Goal: Information Seeking & Learning: Learn about a topic

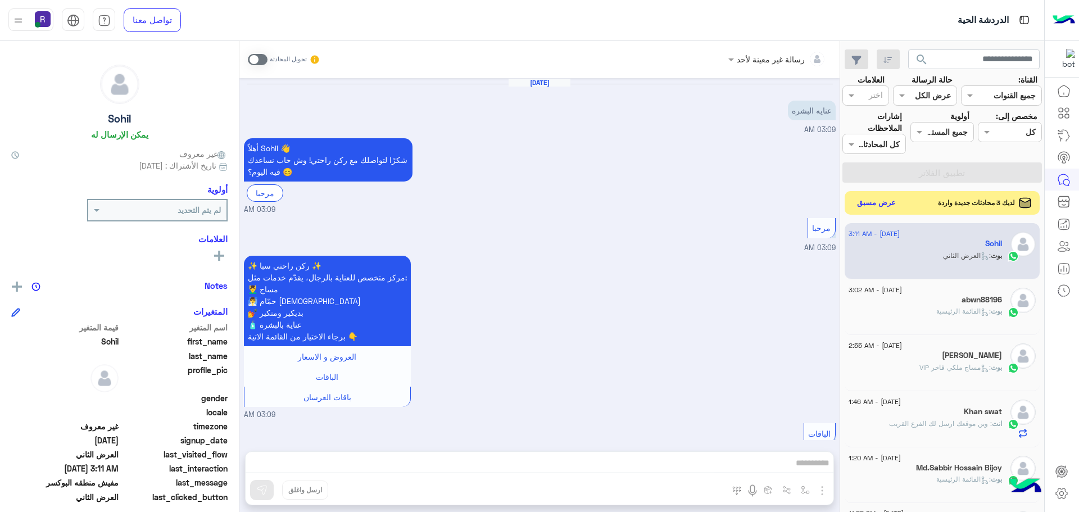
scroll to position [192, 0]
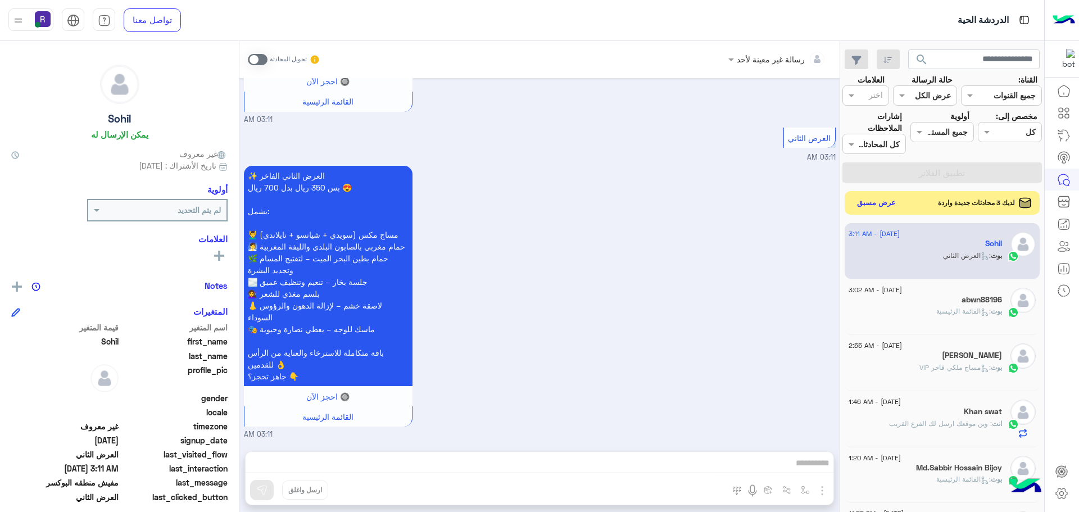
click at [870, 206] on button "عرض مسبق" at bounding box center [876, 203] width 47 height 15
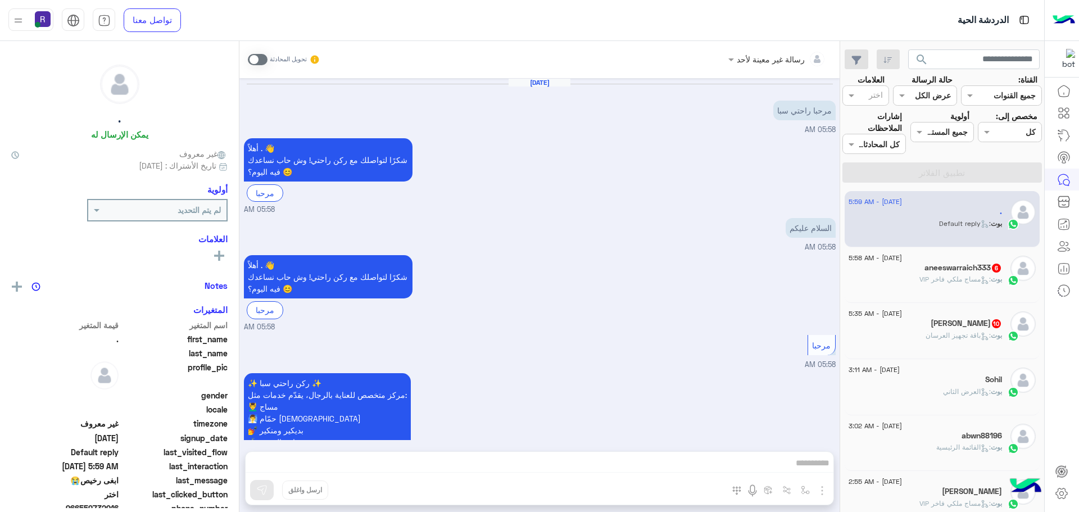
scroll to position [936, 0]
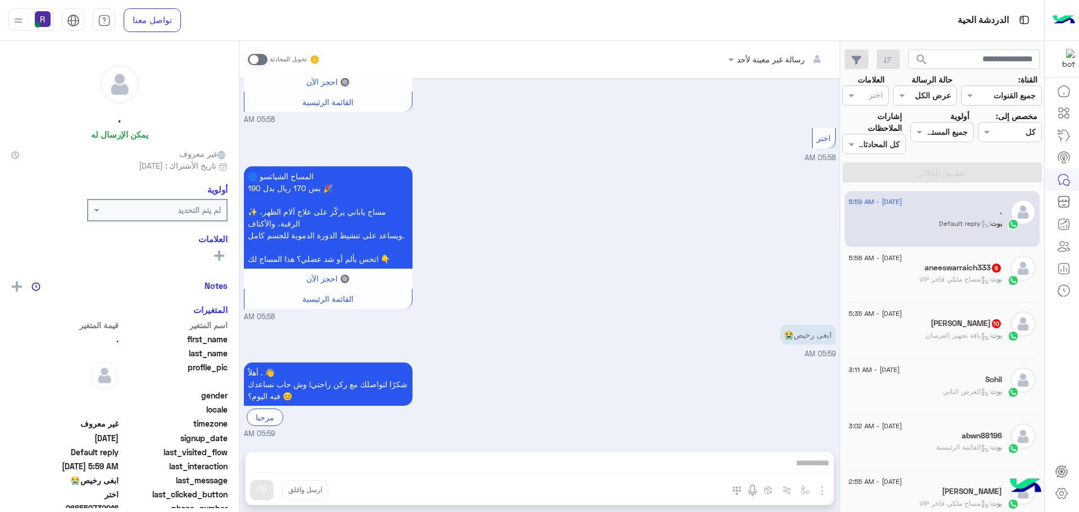
click at [973, 334] on span ": باقة تجهيز العرسان" at bounding box center [958, 335] width 65 height 8
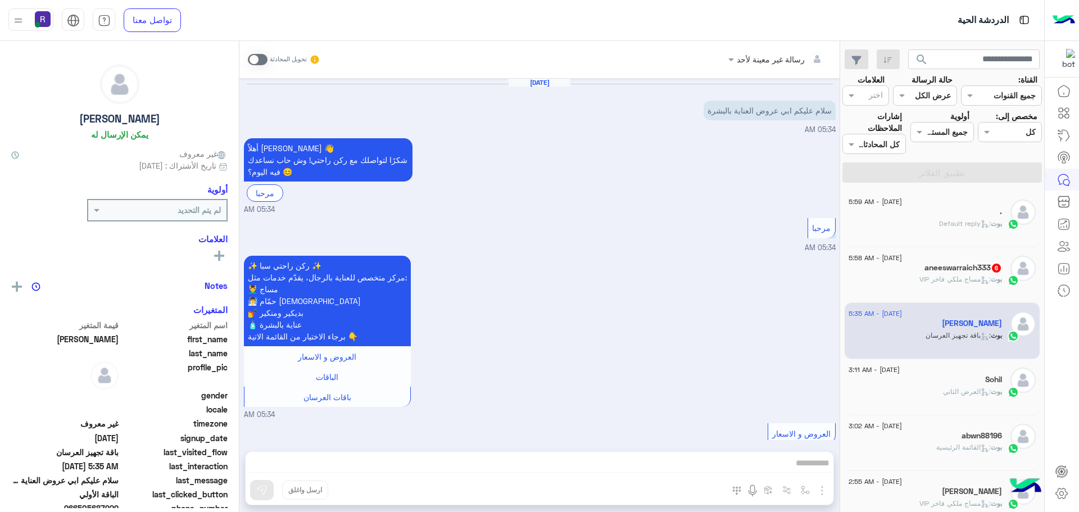
scroll to position [1835, 0]
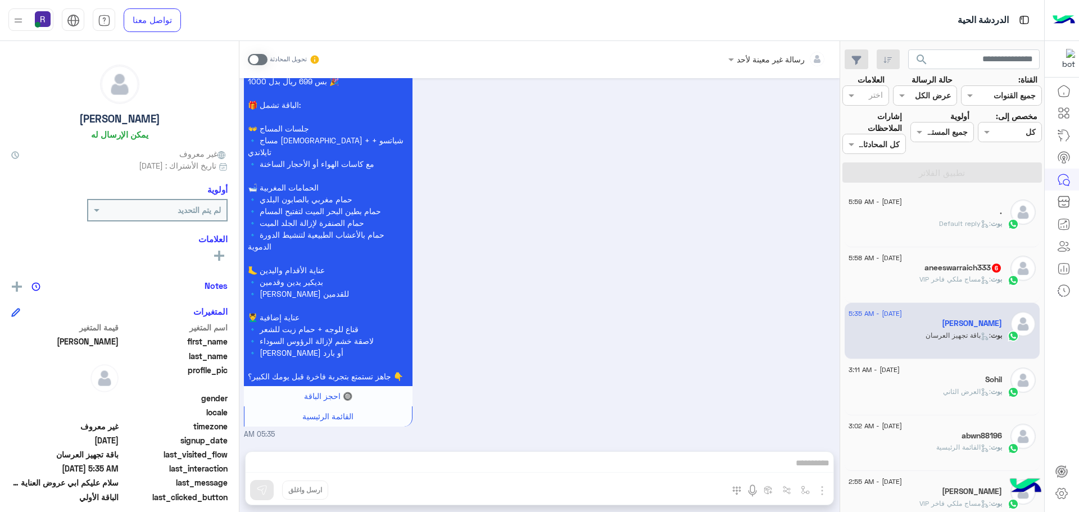
click at [961, 283] on span ": مساج ملكي فاخر VIP" at bounding box center [955, 279] width 71 height 8
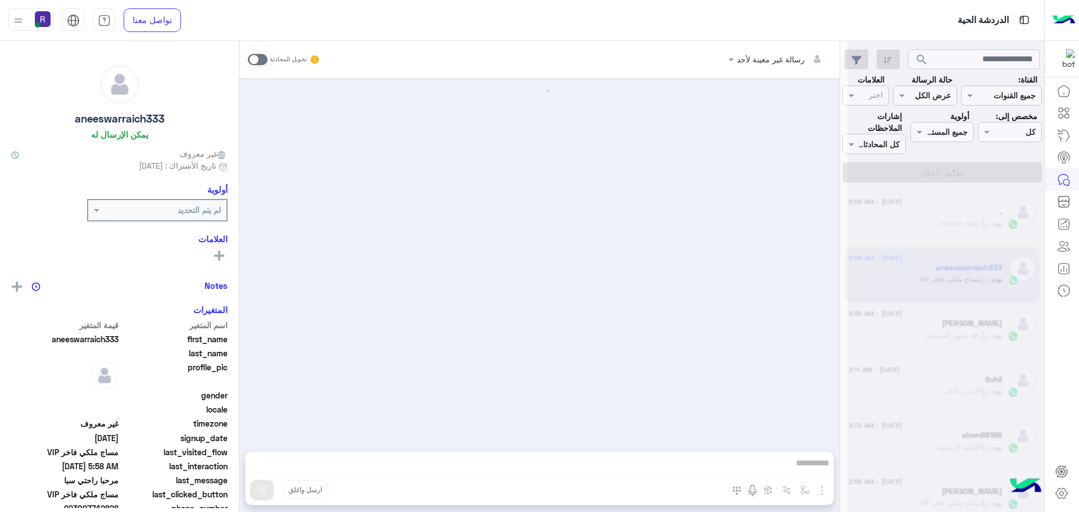
scroll to position [1526, 0]
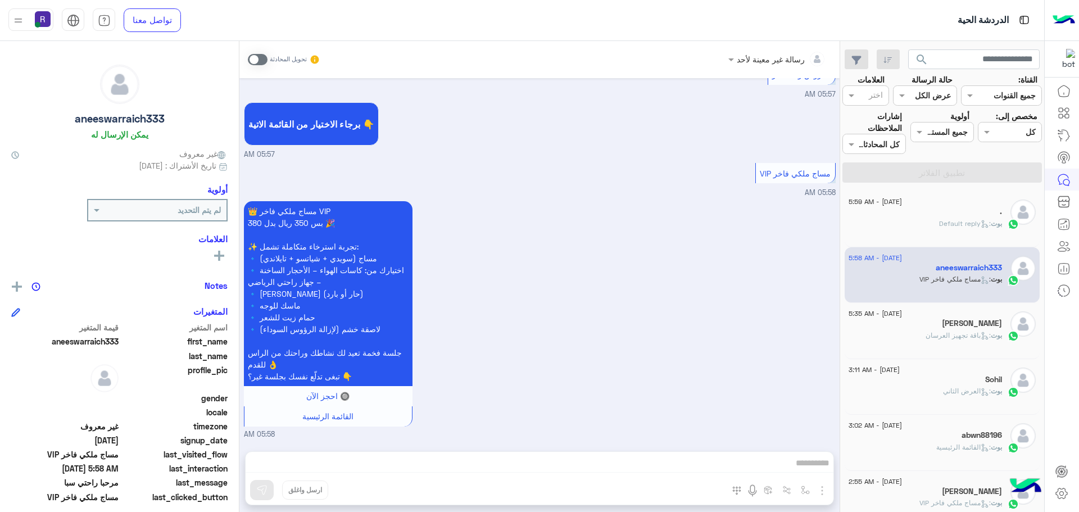
click at [957, 332] on span ": باقة تجهيز العرسان" at bounding box center [958, 335] width 65 height 8
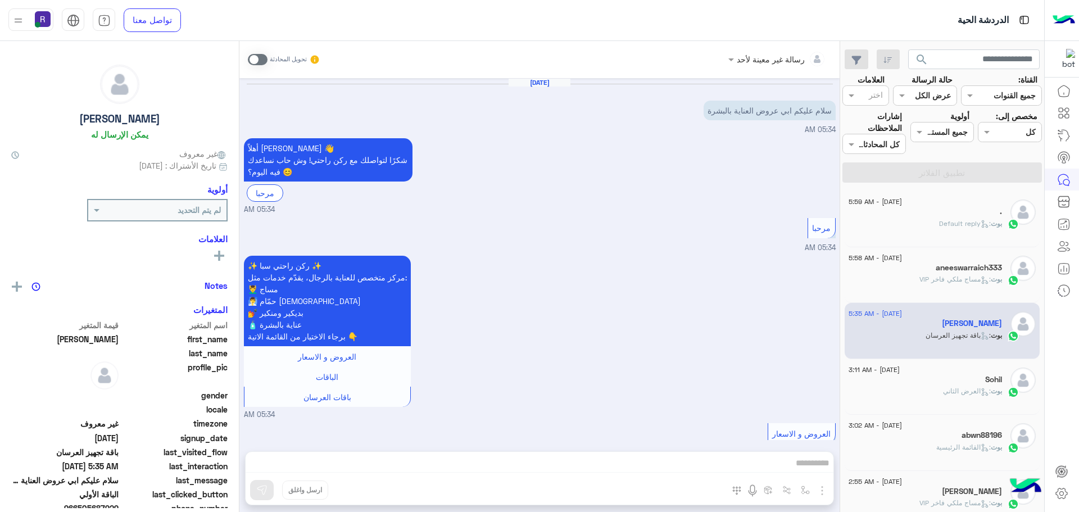
scroll to position [1835, 0]
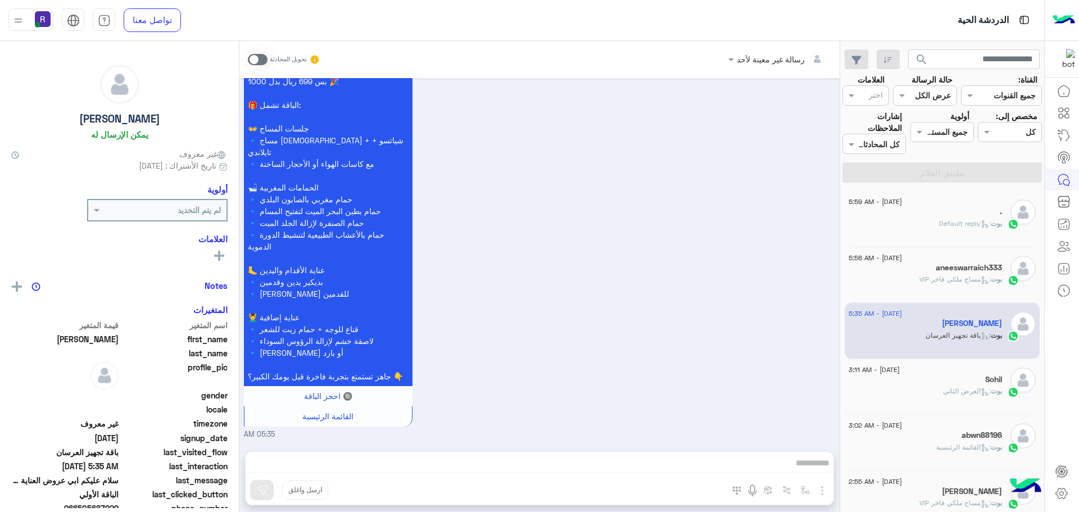
click at [958, 392] on span ": العرض الثاني" at bounding box center [967, 391] width 48 height 8
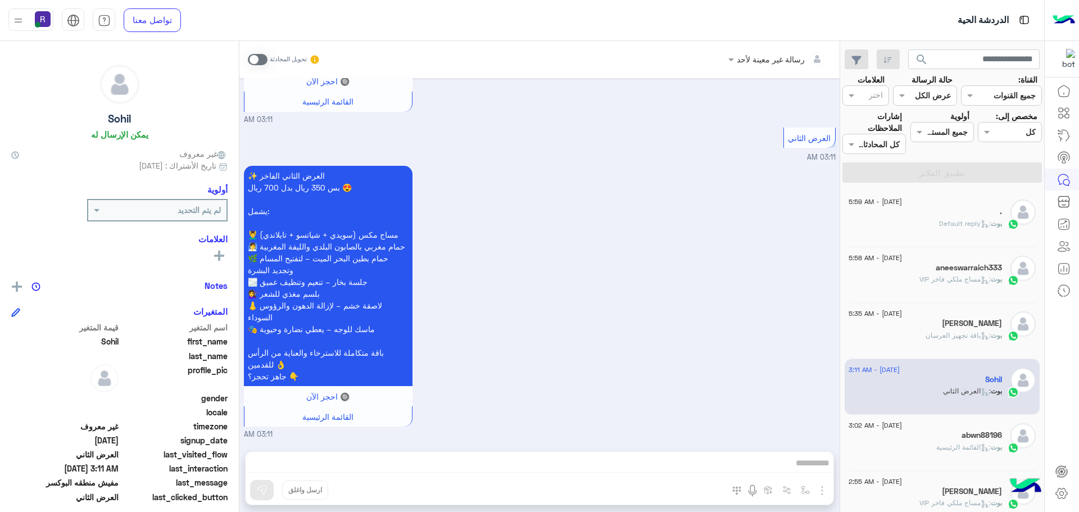
scroll to position [112, 0]
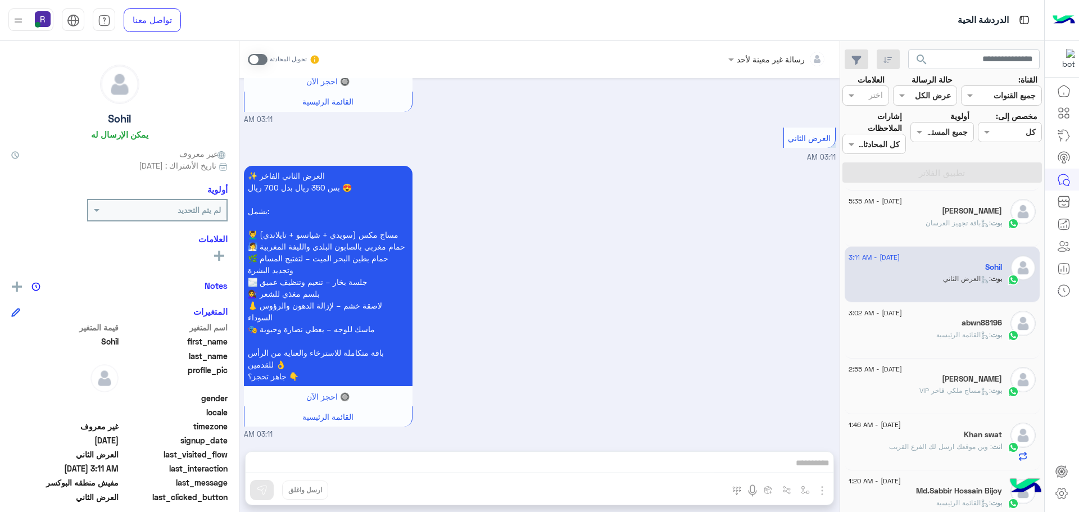
click at [958, 386] on span ": مساج ملكي فاخر VIP" at bounding box center [955, 390] width 71 height 8
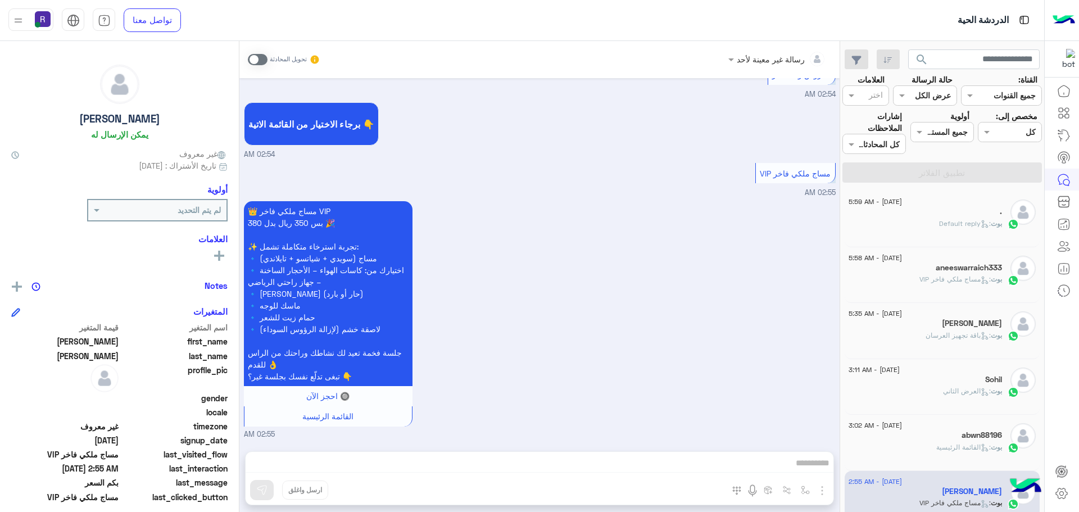
click at [944, 214] on div "." at bounding box center [925, 213] width 153 height 12
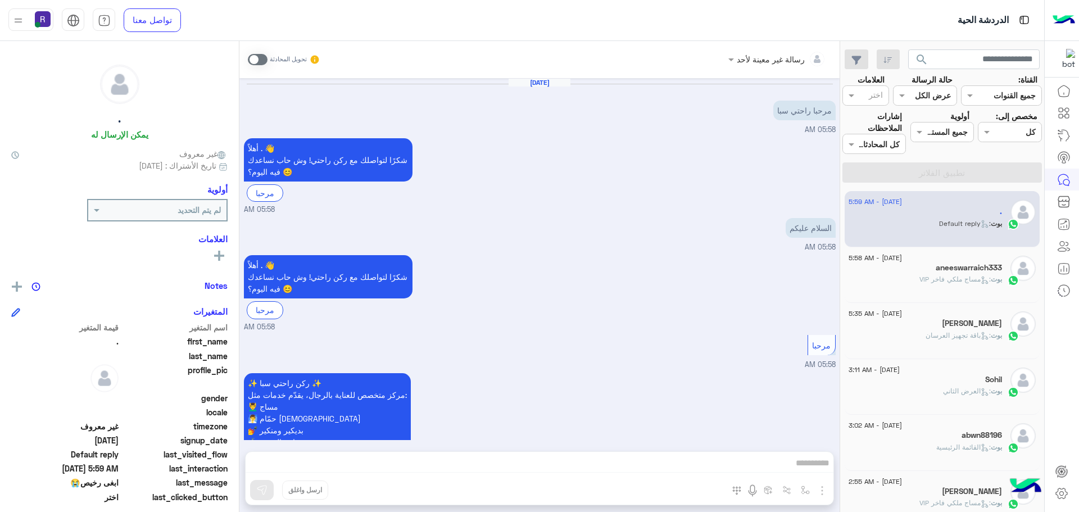
scroll to position [936, 0]
